Goal: Task Accomplishment & Management: Use online tool/utility

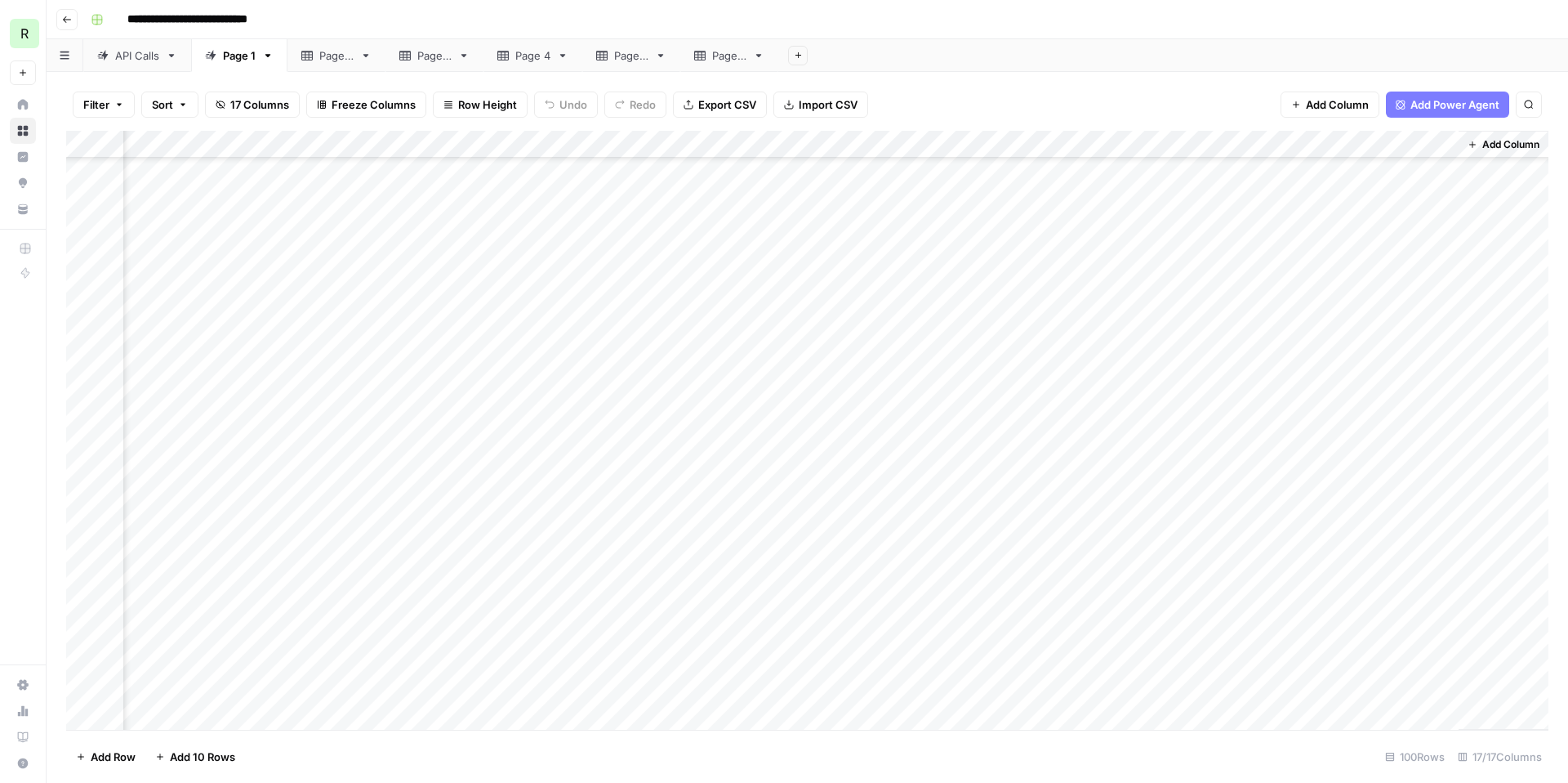
scroll to position [1152, 1197]
click at [1297, 380] on div "Add Column" at bounding box center [807, 430] width 1482 height 599
